Goal: Task Accomplishment & Management: Use online tool/utility

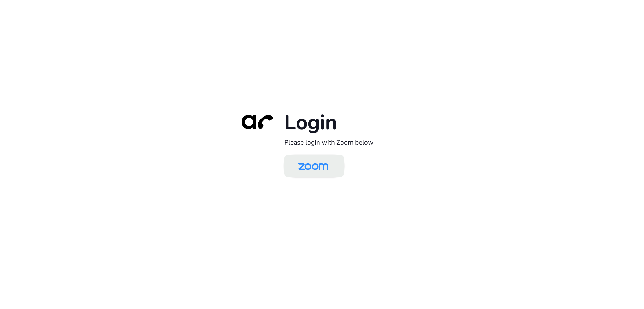
click at [323, 166] on img at bounding box center [312, 166] width 43 height 20
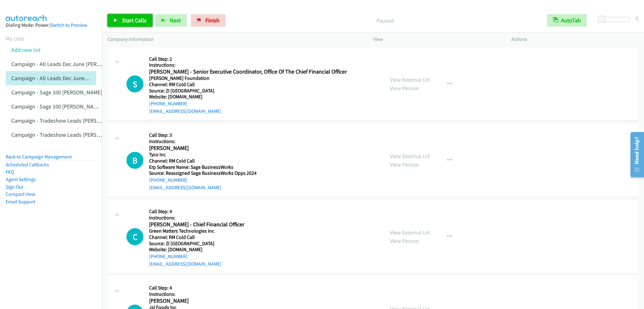
click at [130, 20] on span "Start Calls" at bounding box center [134, 20] width 25 height 7
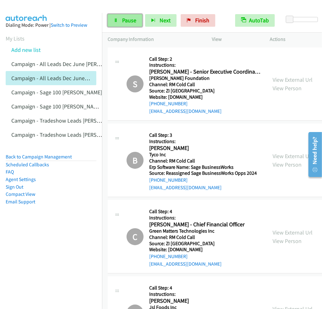
click at [120, 22] on link "Pause" at bounding box center [125, 20] width 35 height 13
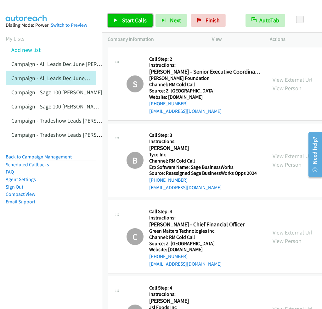
click at [120, 22] on link "Start Calls" at bounding box center [130, 20] width 45 height 13
